Goal: Task Accomplishment & Management: Use online tool/utility

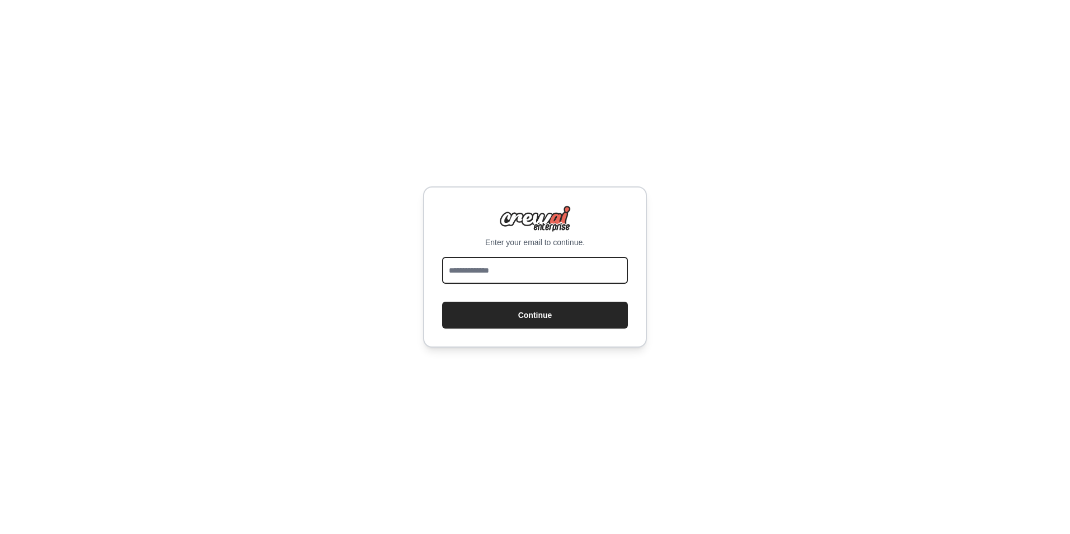
click at [538, 267] on input "email" at bounding box center [535, 270] width 186 height 27
type input "**********"
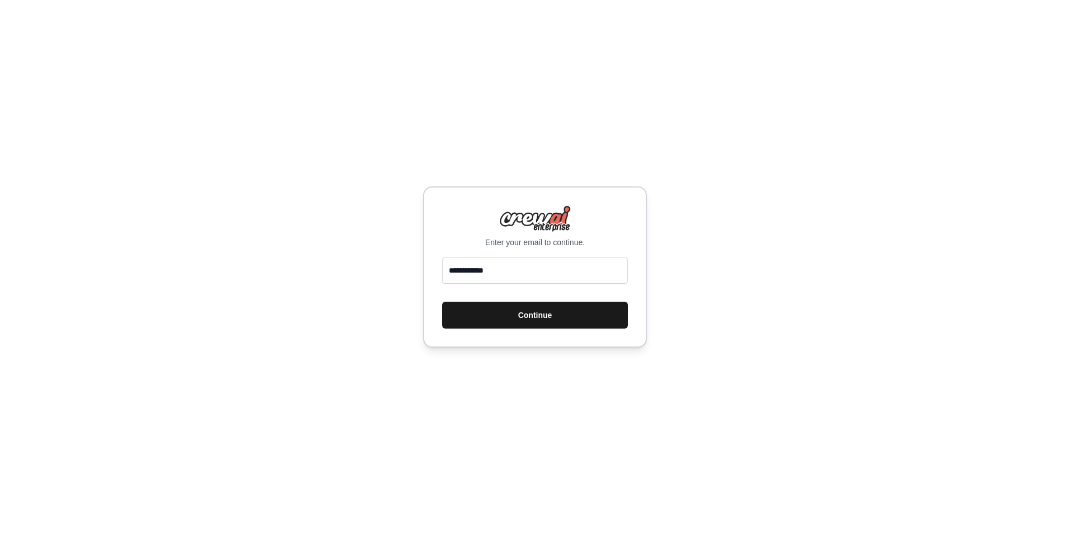
click at [491, 311] on button "Continue" at bounding box center [535, 315] width 186 height 27
